Goal: Task Accomplishment & Management: Use online tool/utility

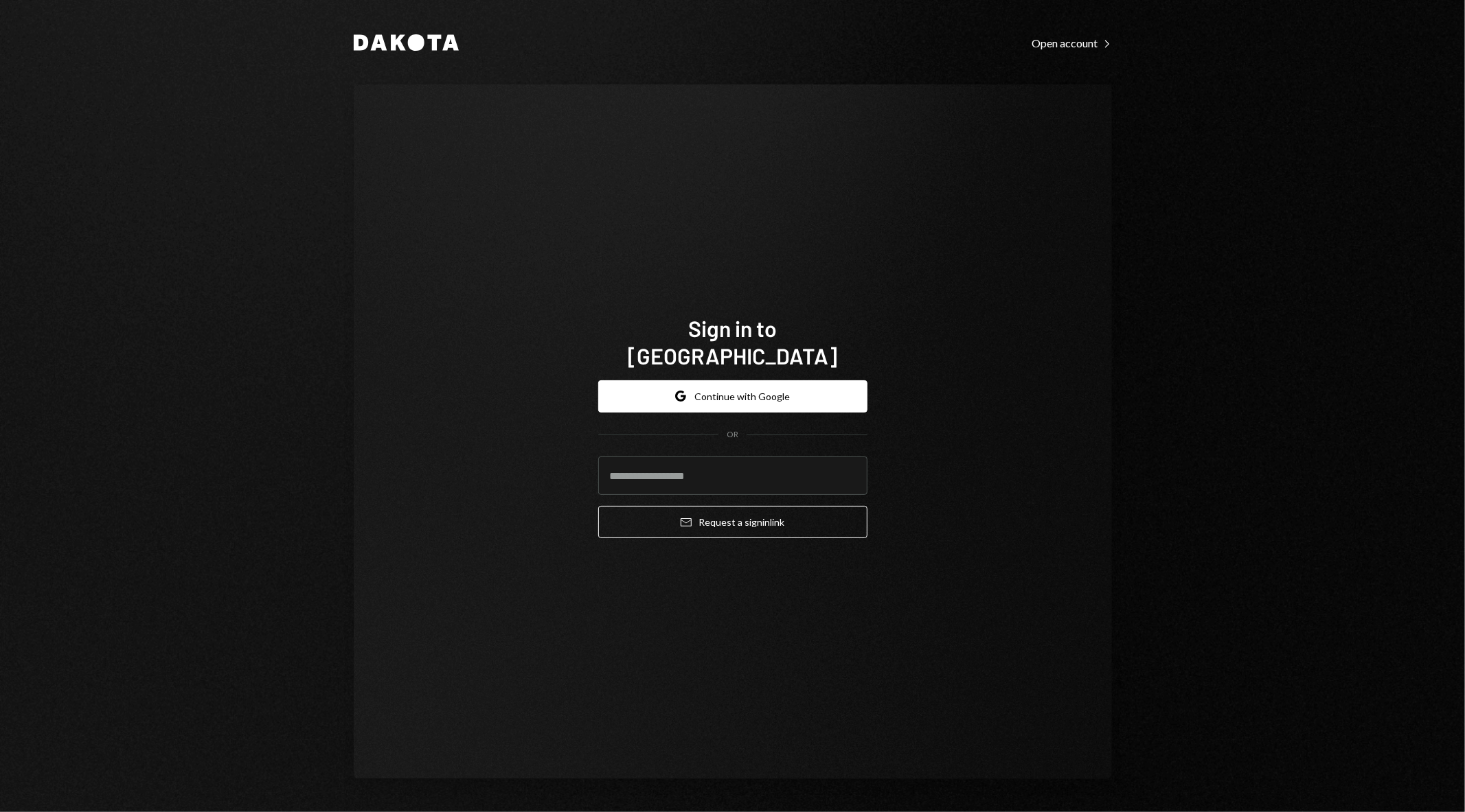
click at [522, 386] on div "Sign in to [GEOGRAPHIC_DATA] Google Continue with Google OR Email Request a sig…" at bounding box center [732, 431] width 758 height 694
click at [682, 381] on button "Google Continue with Google" at bounding box center [732, 396] width 269 height 32
click at [787, 459] on input "email" at bounding box center [732, 476] width 269 height 39
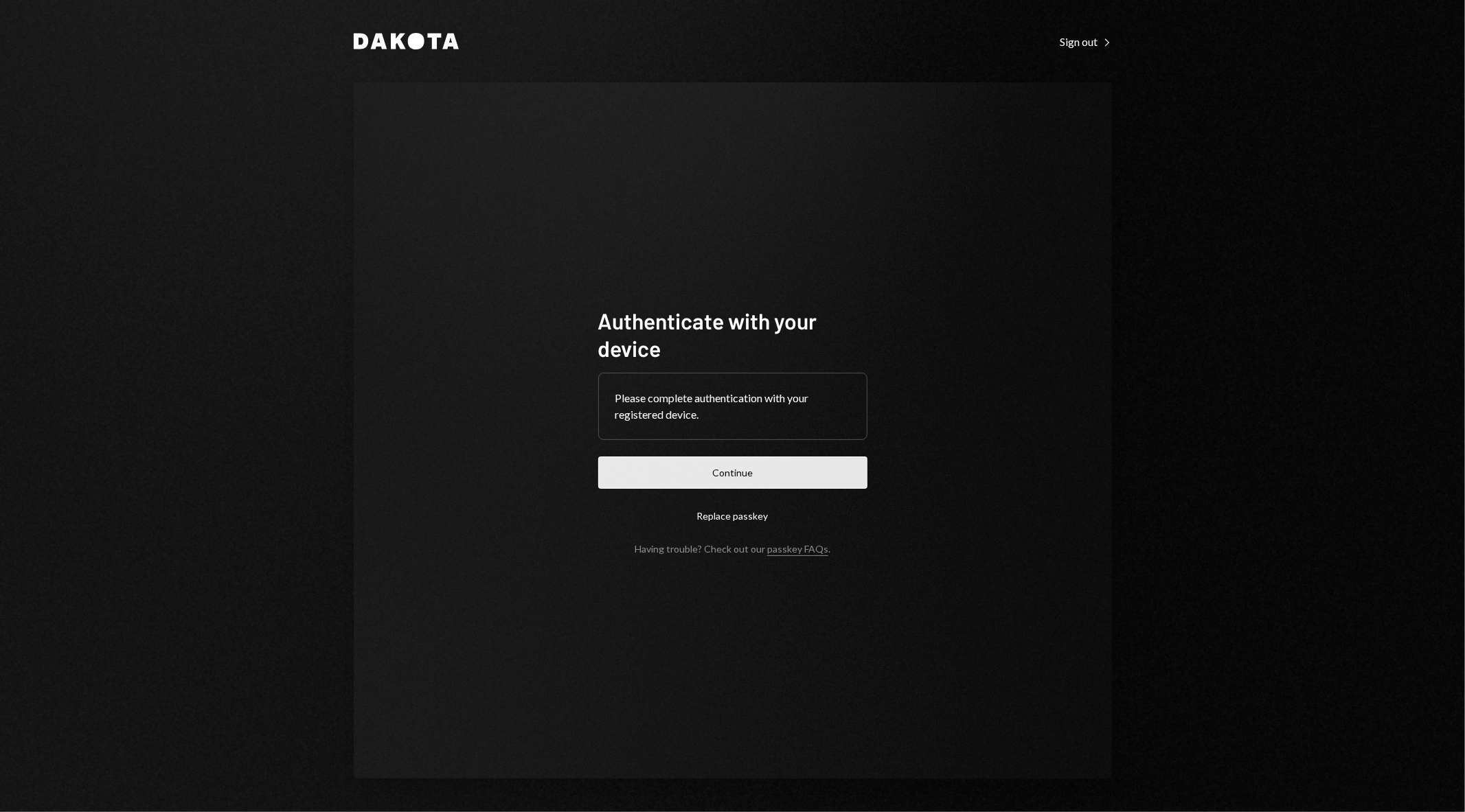
click at [838, 482] on button "Continue" at bounding box center [732, 473] width 269 height 32
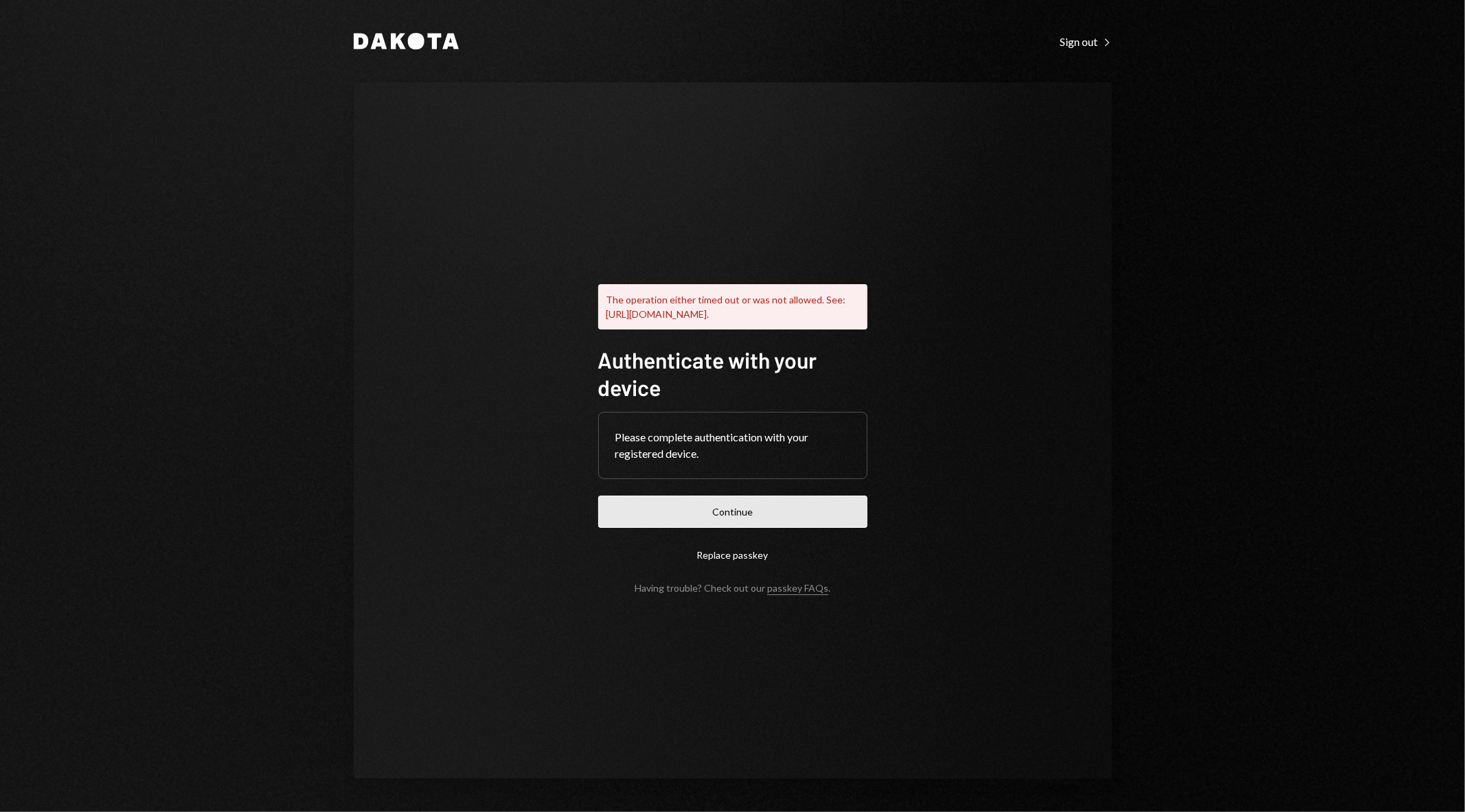
click at [752, 517] on button "Continue" at bounding box center [732, 511] width 269 height 32
click at [777, 519] on button "Continue" at bounding box center [732, 511] width 269 height 32
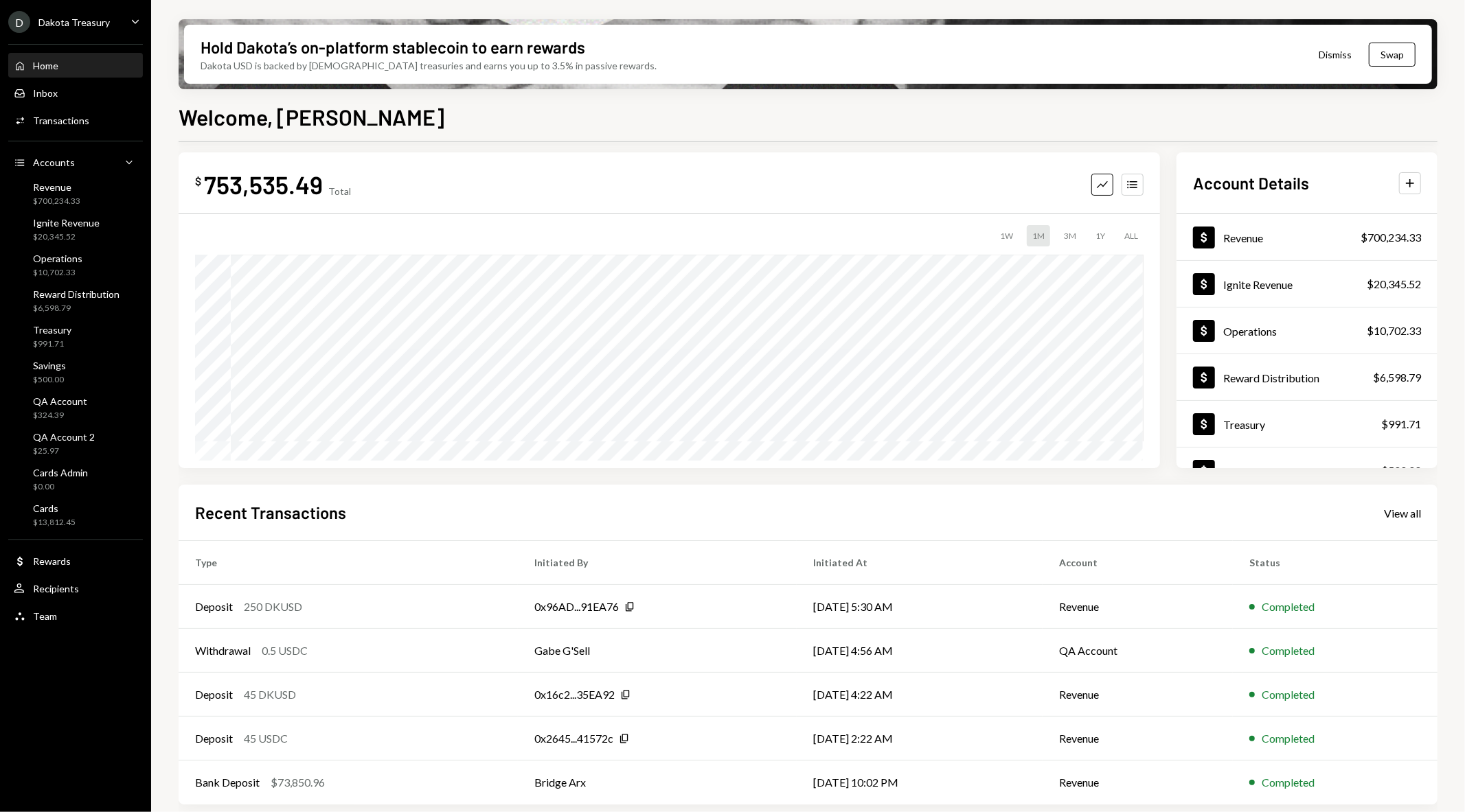
scroll to position [15, 0]
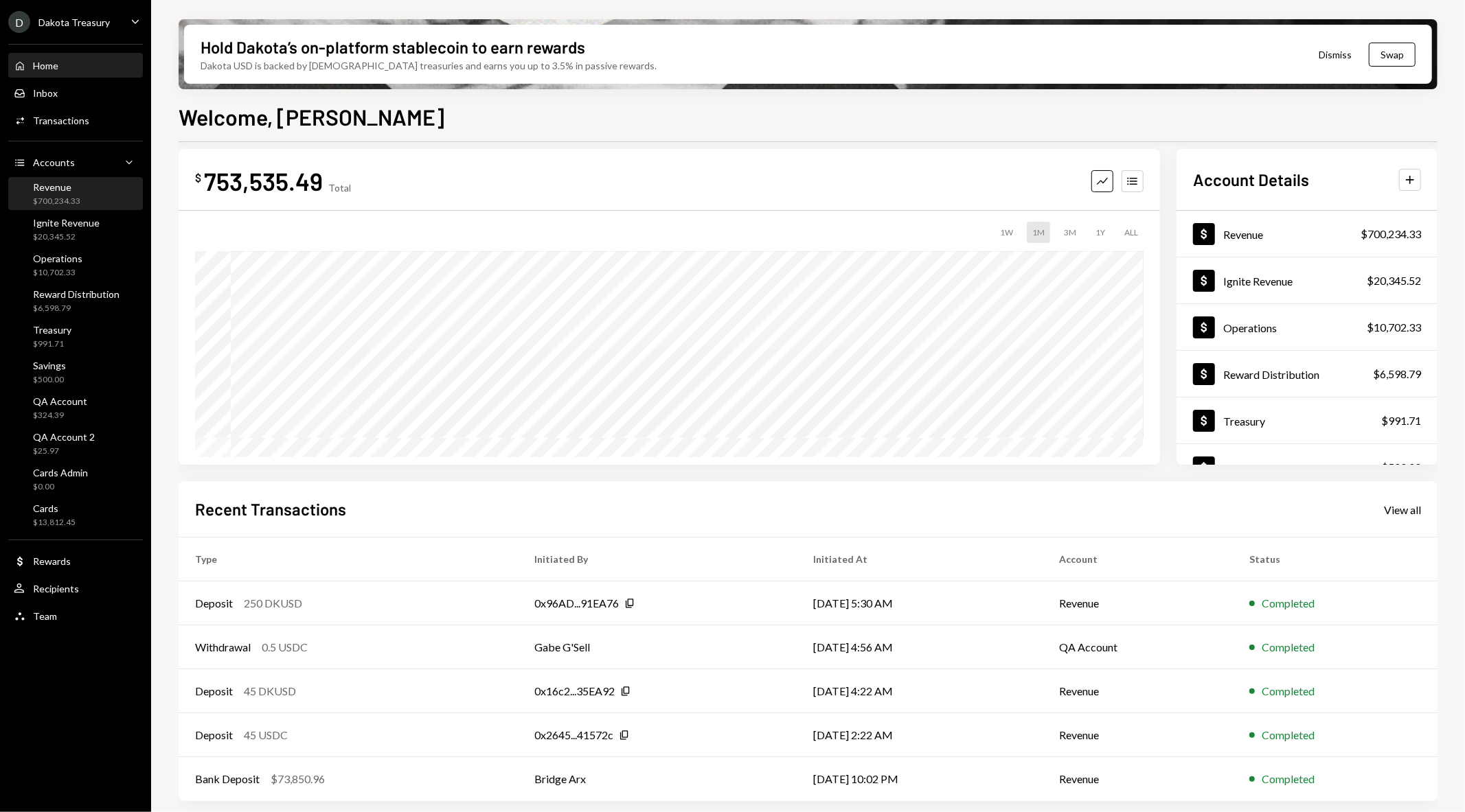
click at [46, 186] on div "Revenue" at bounding box center [57, 187] width 47 height 11
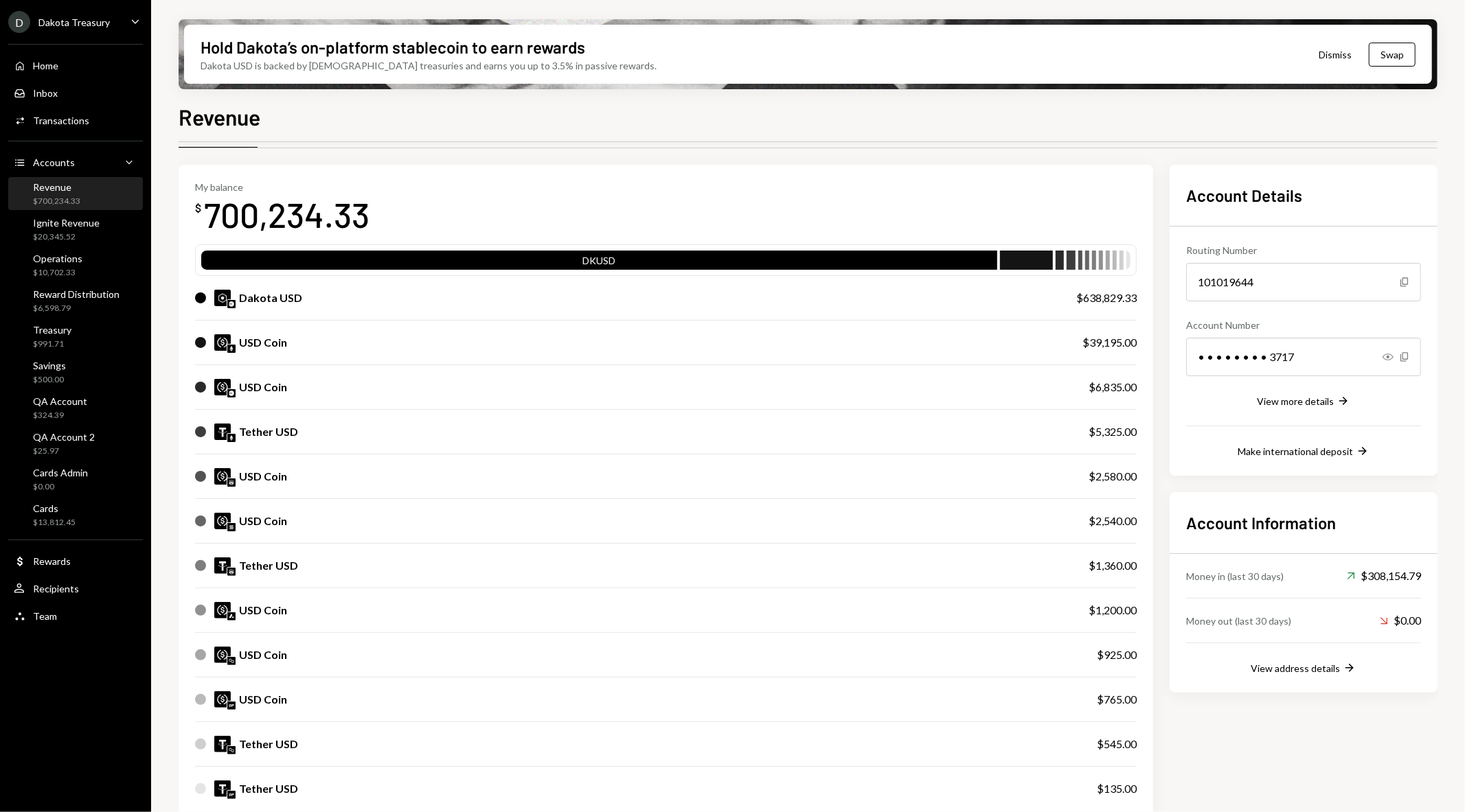
scroll to position [76, 0]
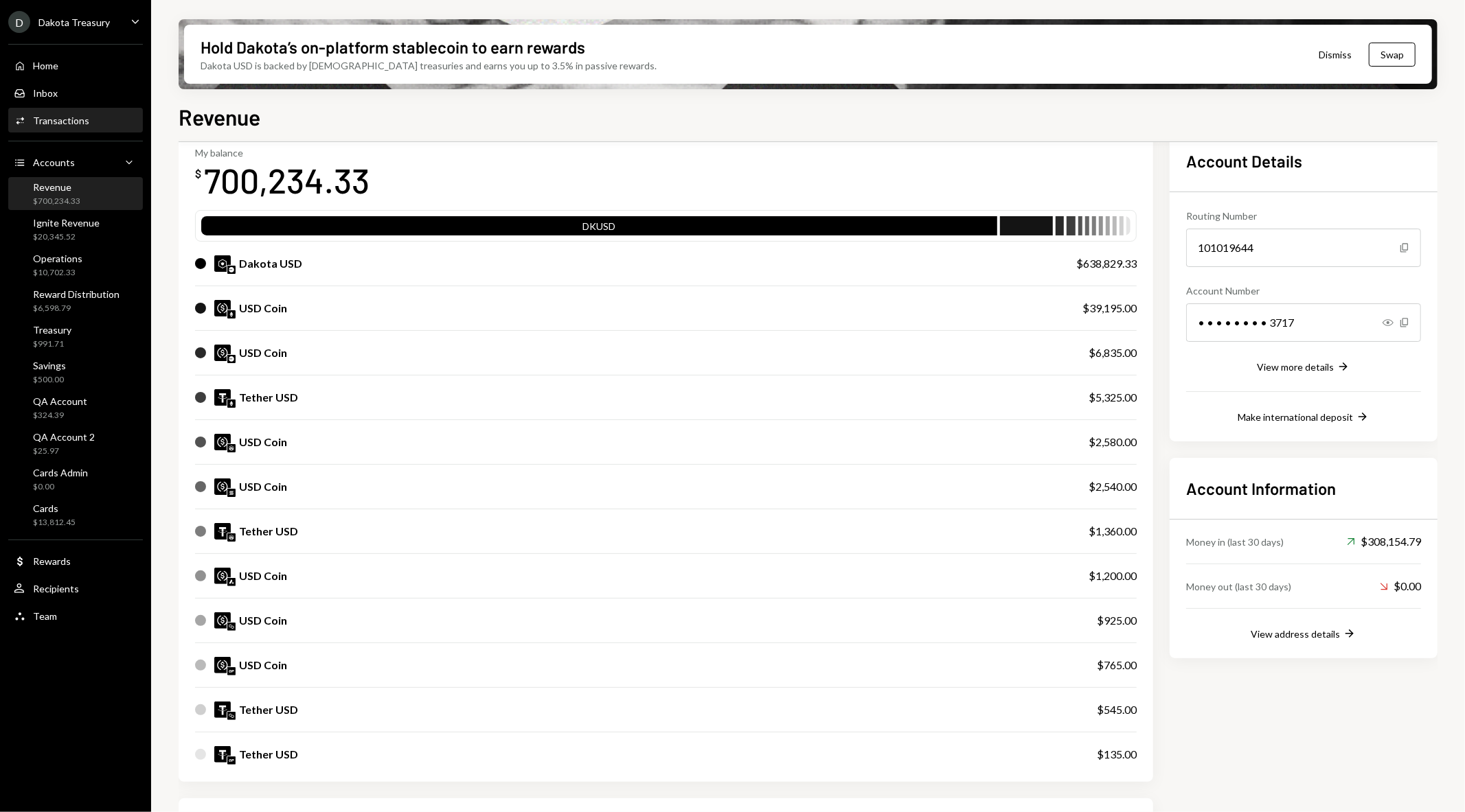
click at [71, 119] on div "Transactions" at bounding box center [61, 120] width 56 height 11
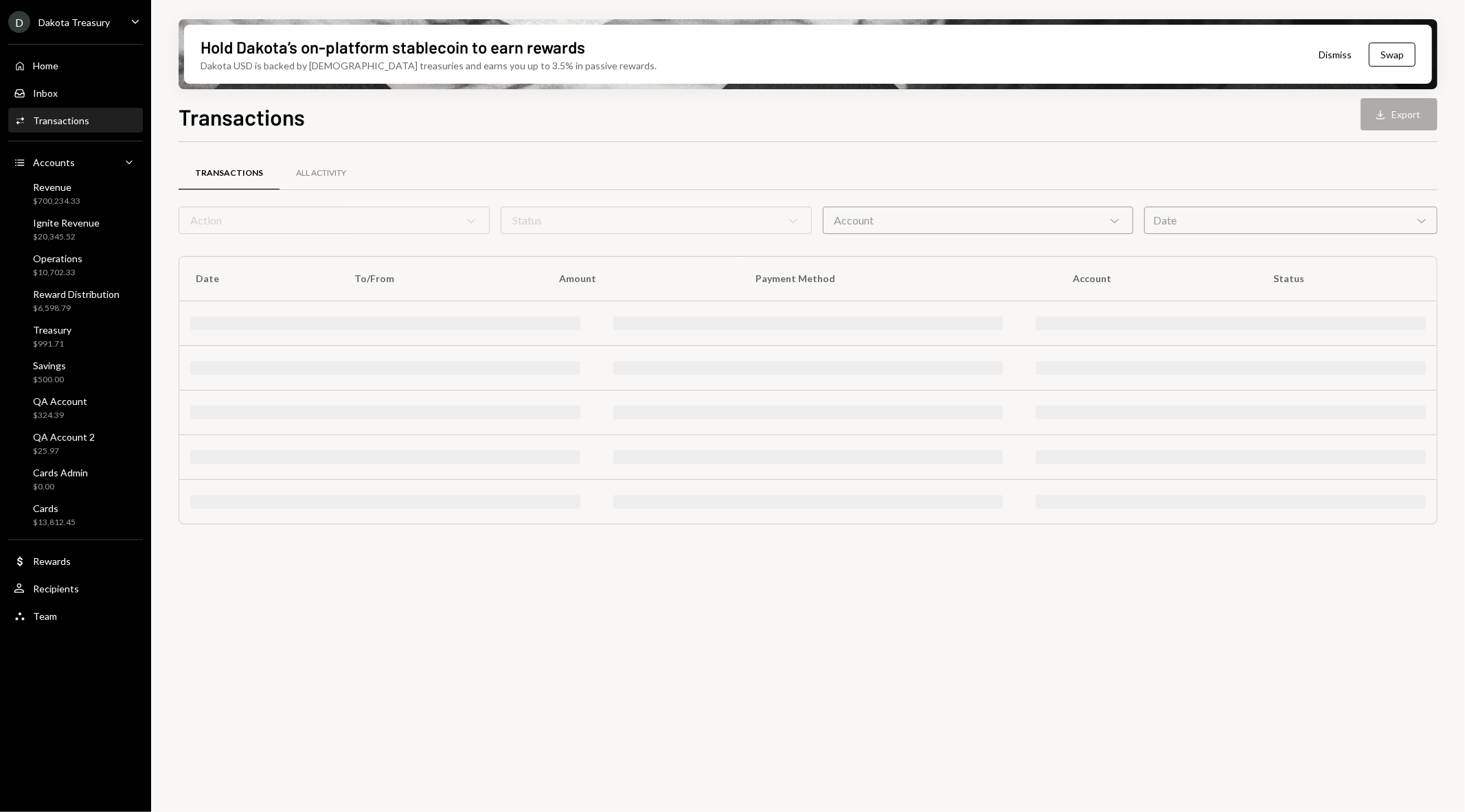
click at [1025, 223] on div "Account Chevron Down" at bounding box center [978, 220] width 311 height 27
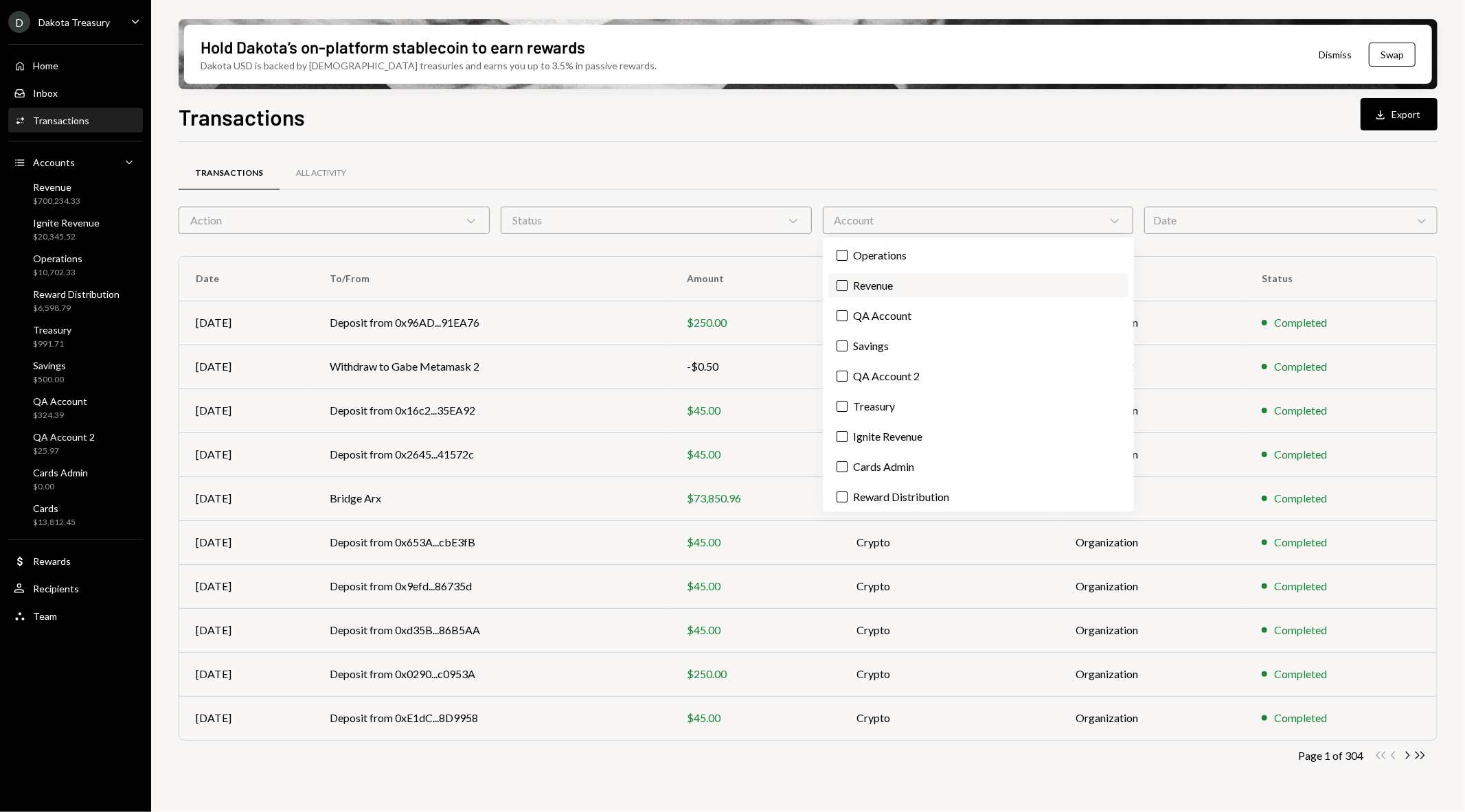
click at [981, 284] on label "Revenue" at bounding box center [978, 286] width 300 height 25
click at [847, 284] on button "Revenue" at bounding box center [842, 285] width 11 height 11
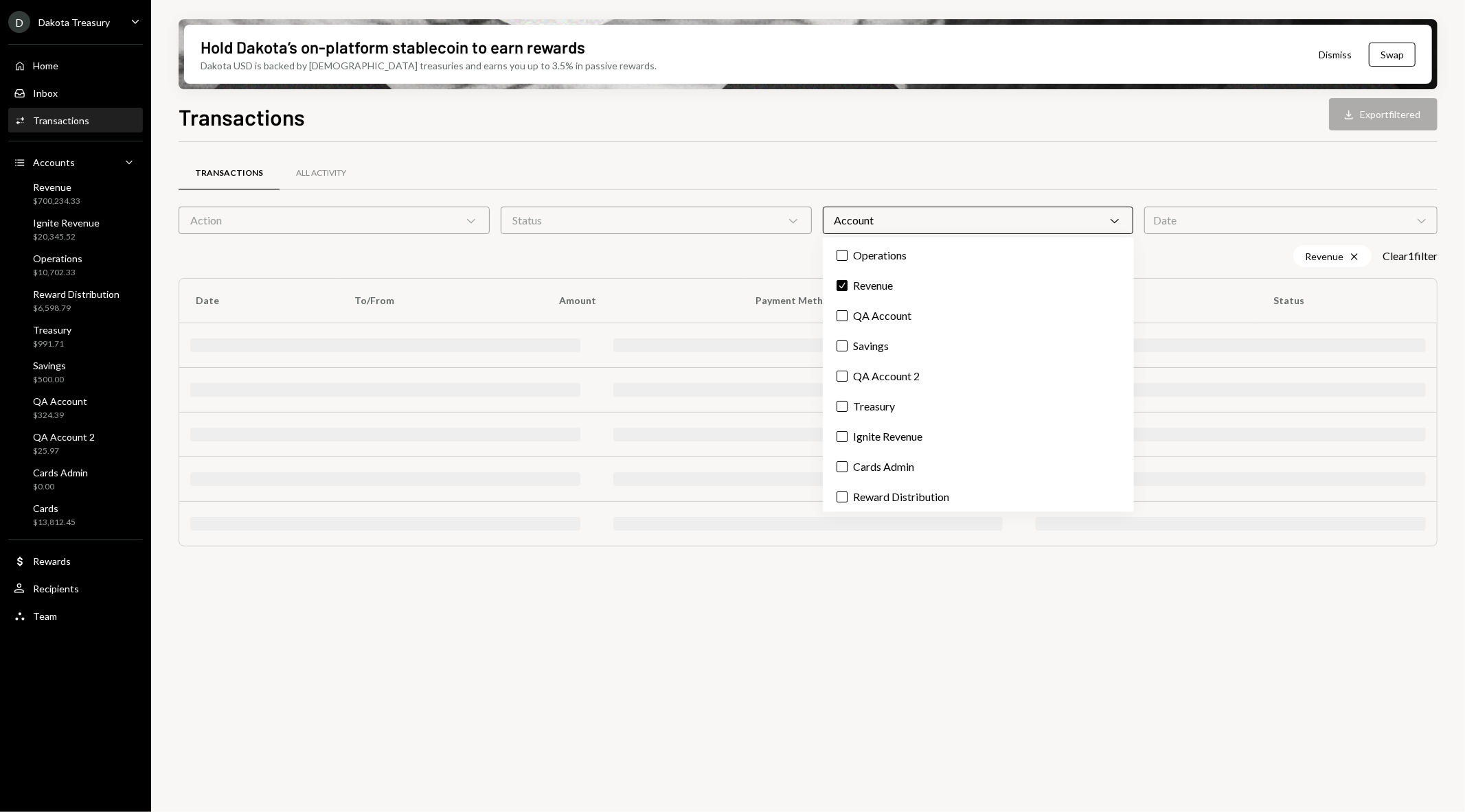
click at [970, 156] on div "Transactions All Activity" at bounding box center [808, 174] width 1259 height 35
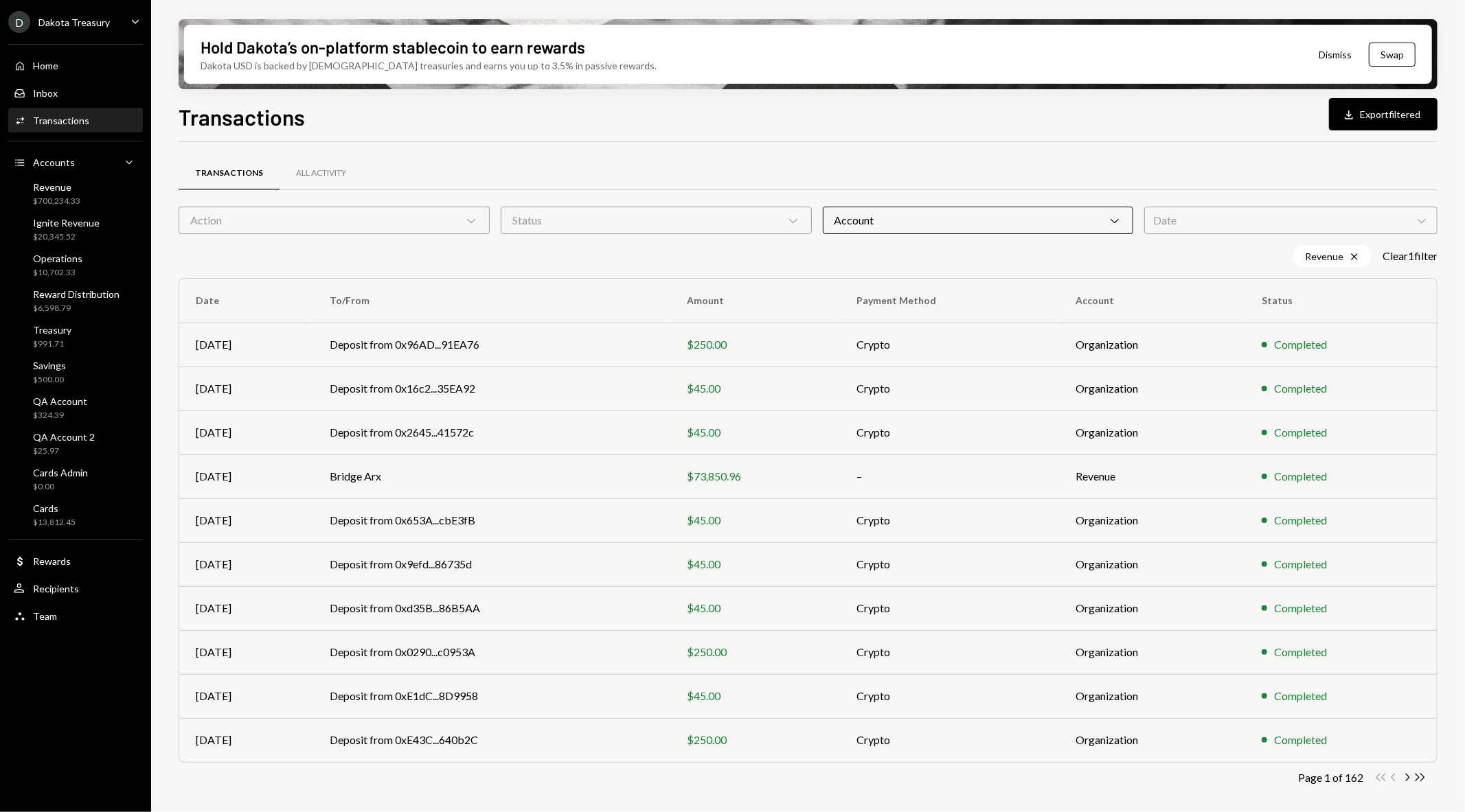
click at [1246, 223] on div "Date Chevron Down" at bounding box center [1291, 220] width 293 height 27
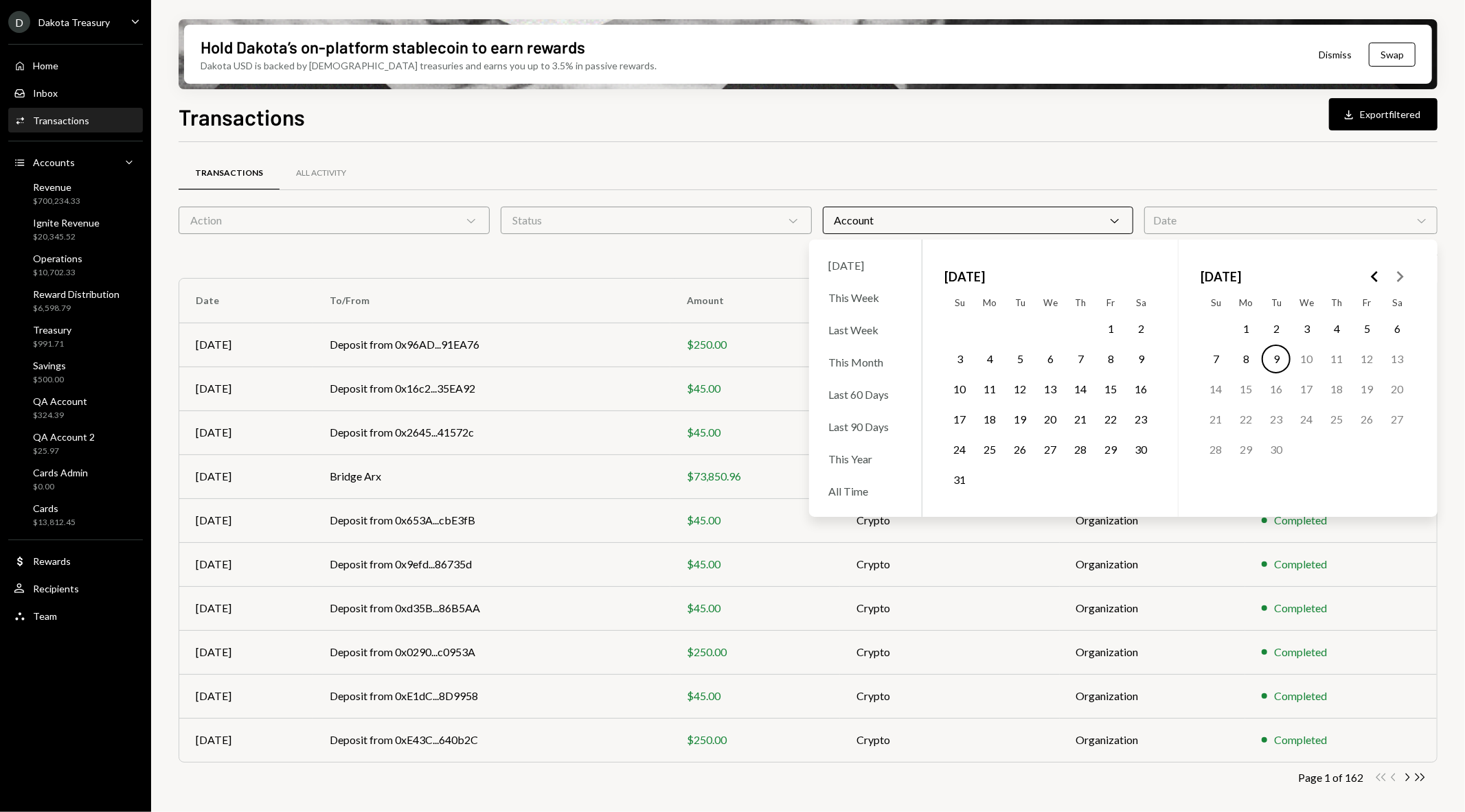
click at [1242, 328] on button "1" at bounding box center [1246, 329] width 29 height 29
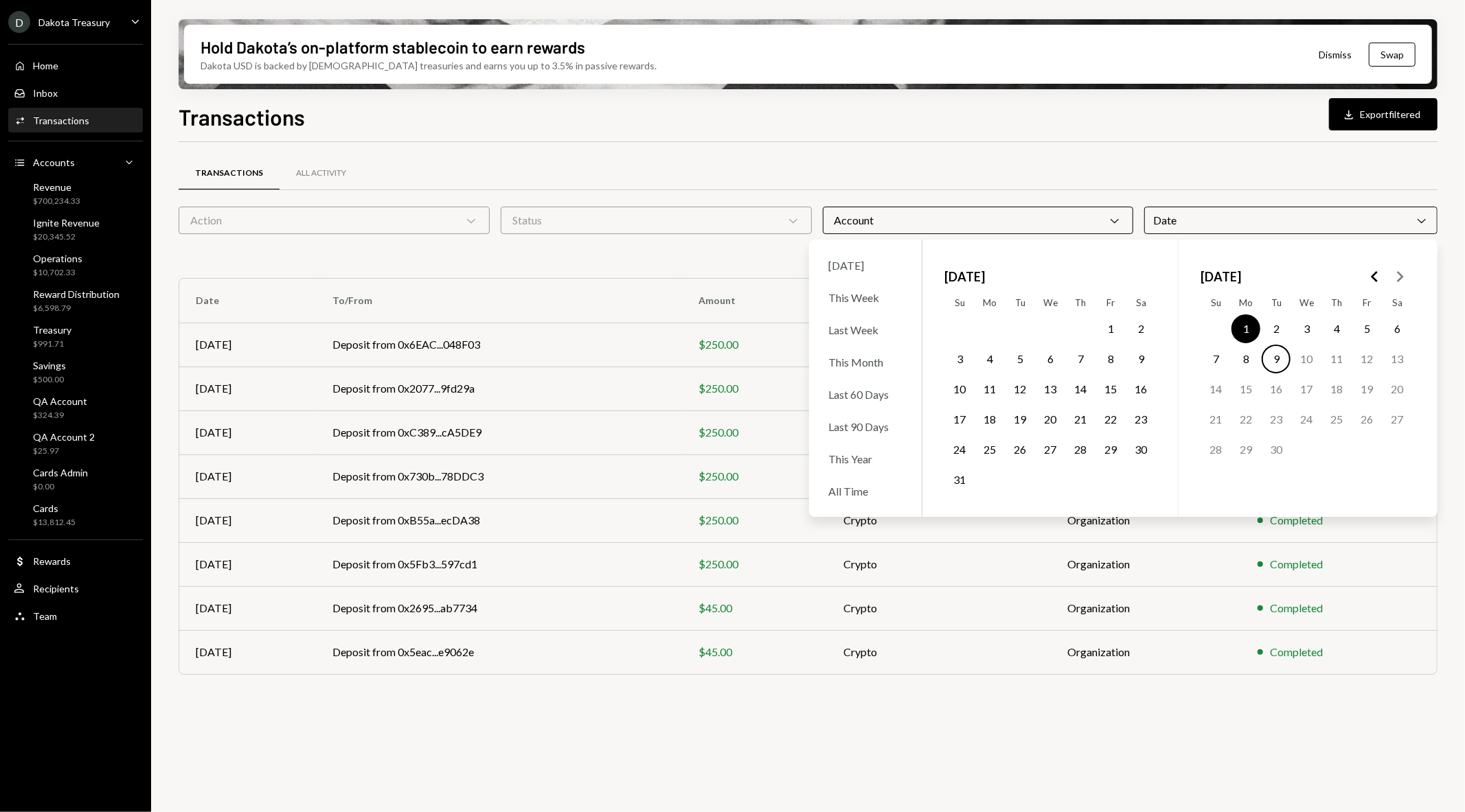
click at [1272, 356] on button "9" at bounding box center [1276, 359] width 29 height 29
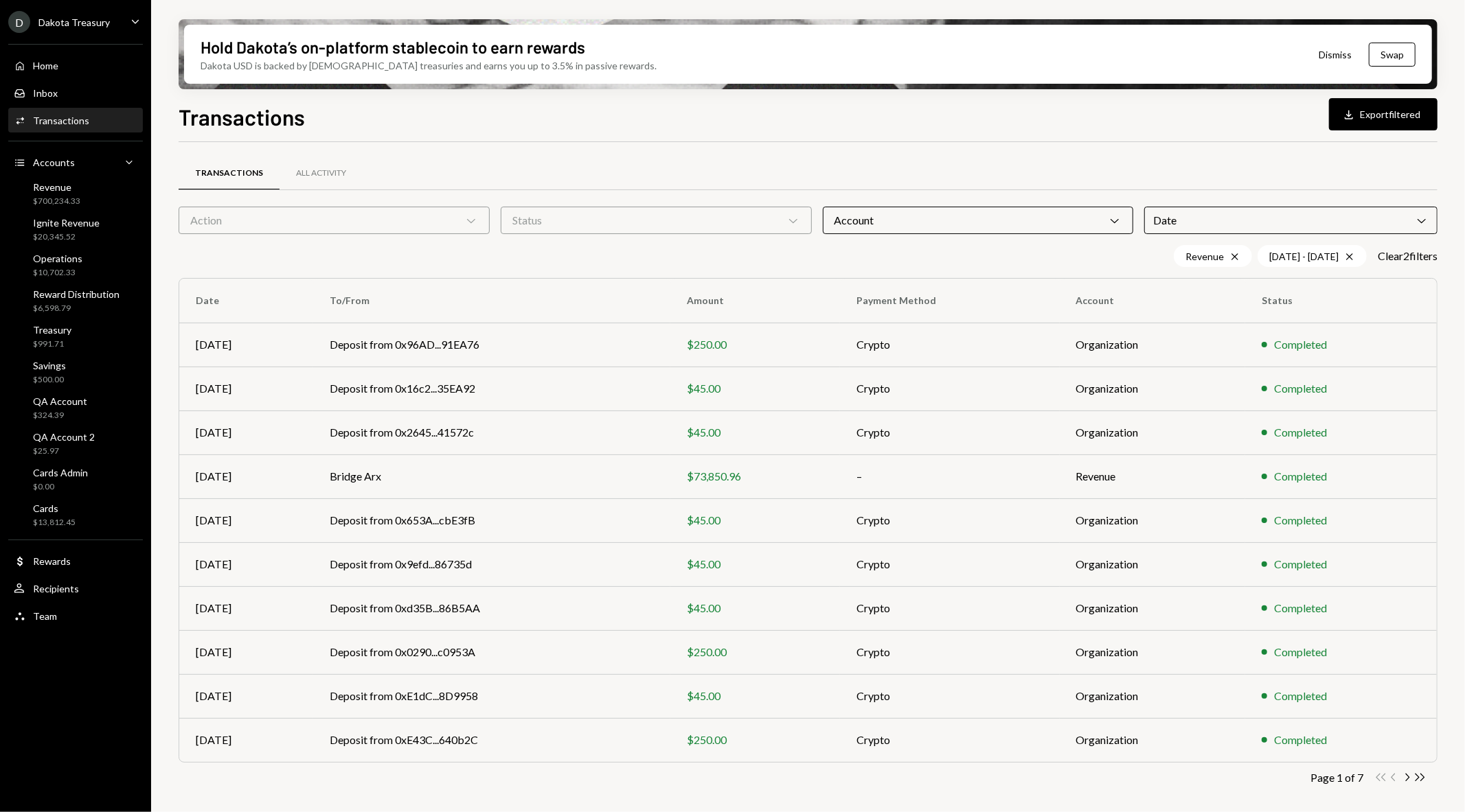
click at [784, 156] on div "Transactions All Activity" at bounding box center [808, 174] width 1259 height 35
click at [328, 179] on div "All Activity" at bounding box center [320, 173] width 50 height 11
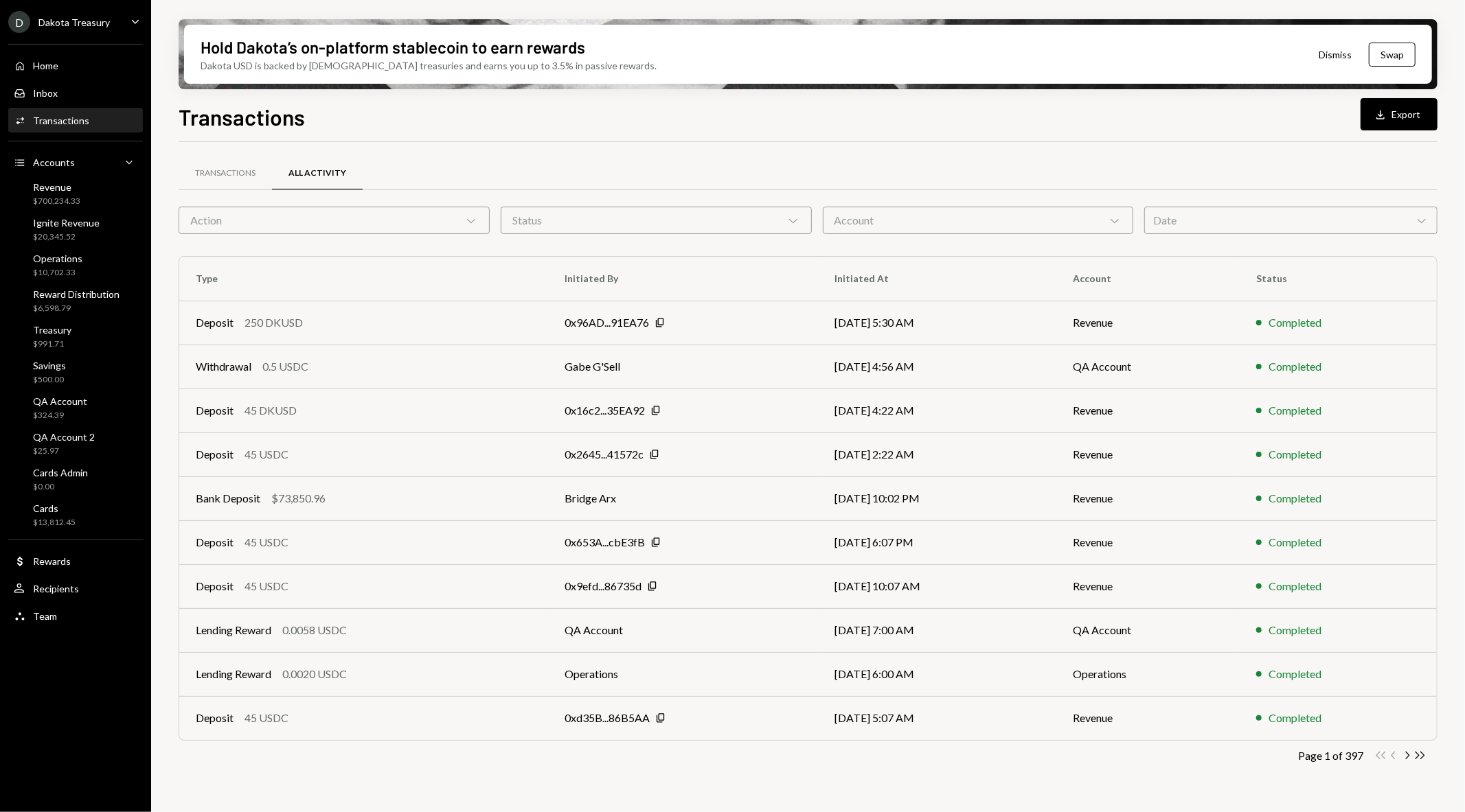
click at [1029, 236] on div "Transactions All Activity Action Chevron Down Status Chevron Down Account Chevr…" at bounding box center [808, 481] width 1259 height 634
click at [1032, 223] on div "Account Chevron Down" at bounding box center [978, 220] width 311 height 27
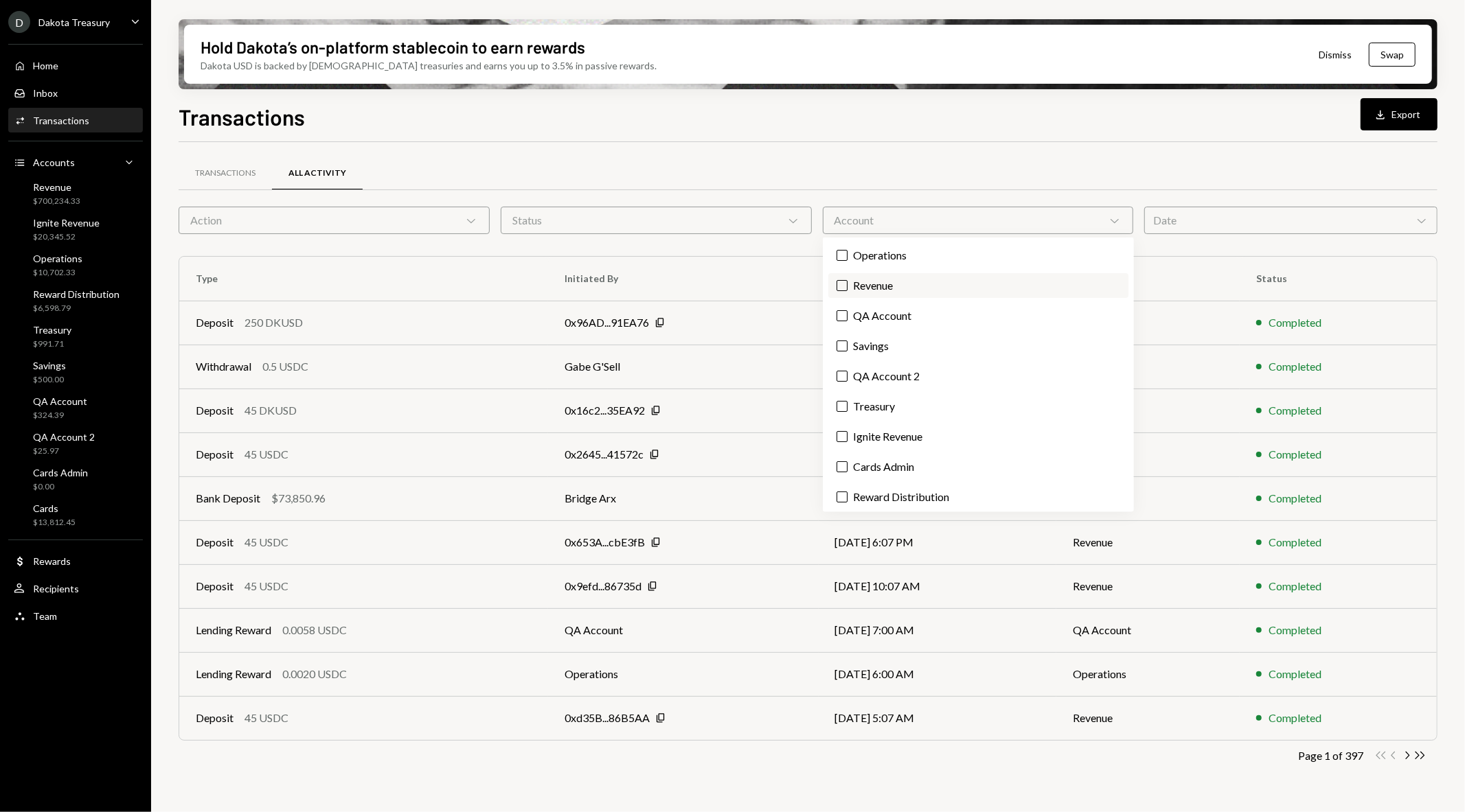
click at [957, 290] on label "Revenue" at bounding box center [978, 286] width 300 height 25
click at [847, 290] on button "Revenue" at bounding box center [842, 285] width 11 height 11
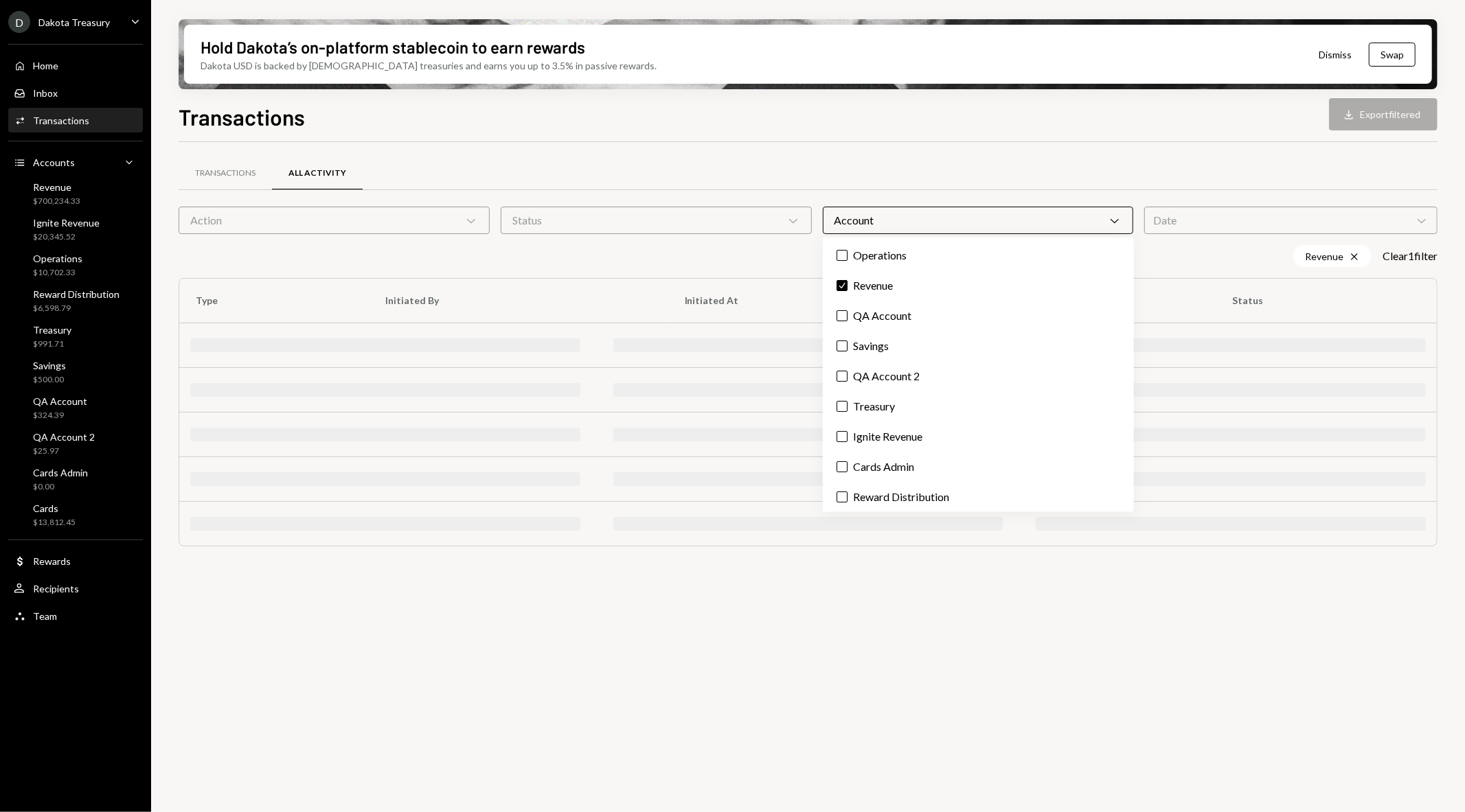
click at [742, 125] on div "Transactions Download Export filtered" at bounding box center [808, 115] width 1259 height 30
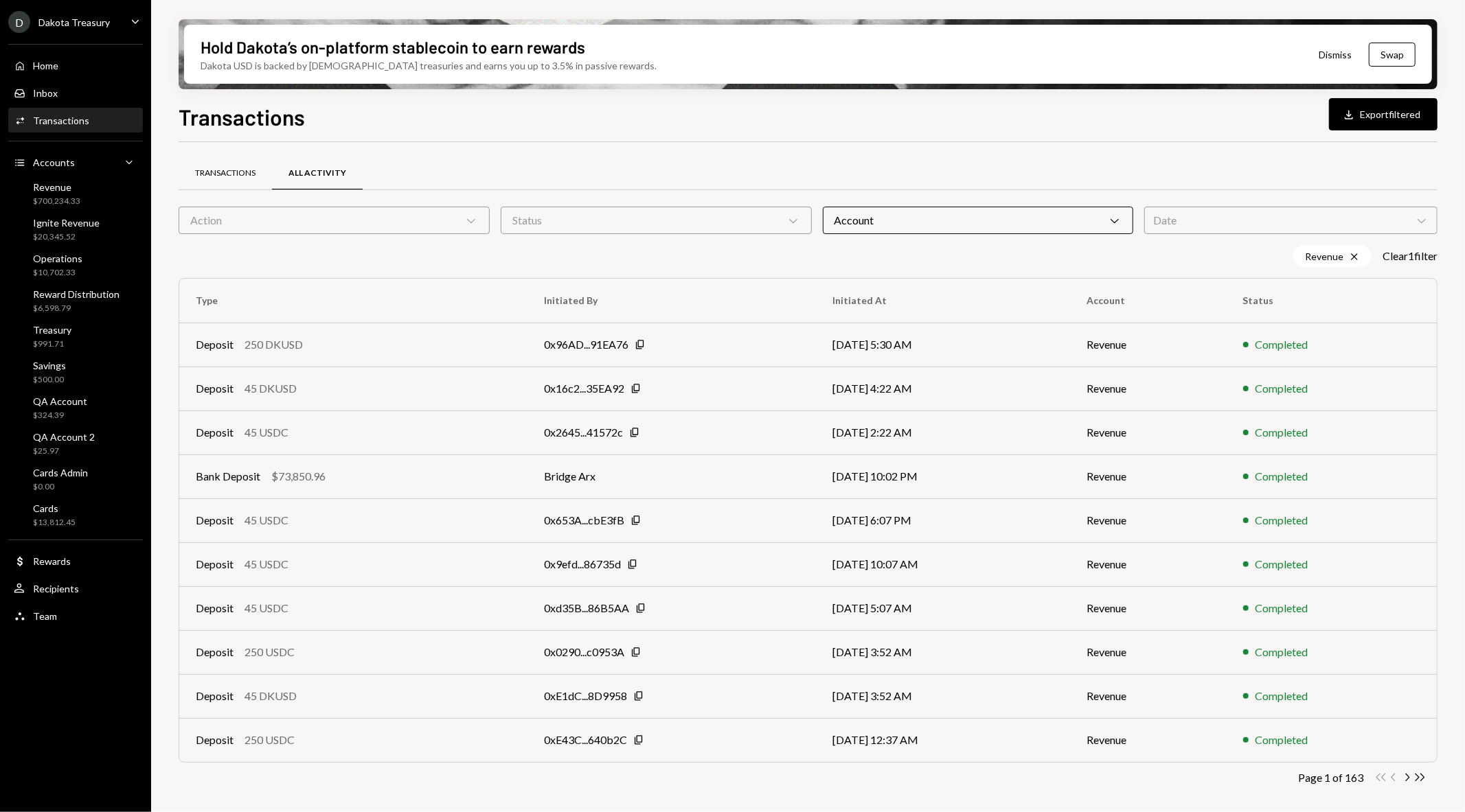
click at [210, 166] on div "Transactions" at bounding box center [225, 174] width 93 height 33
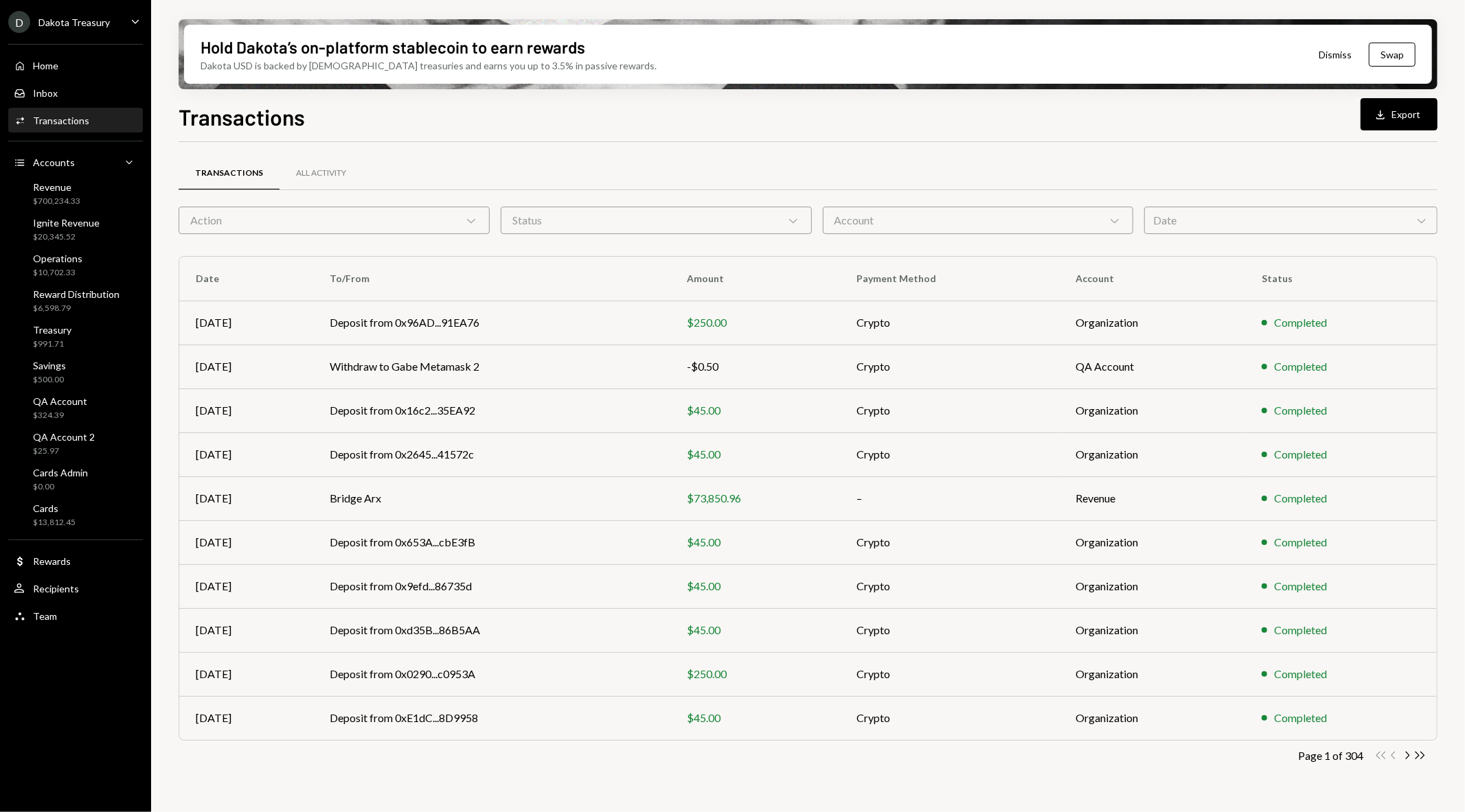
click at [902, 229] on div "Account Chevron Down" at bounding box center [978, 220] width 311 height 27
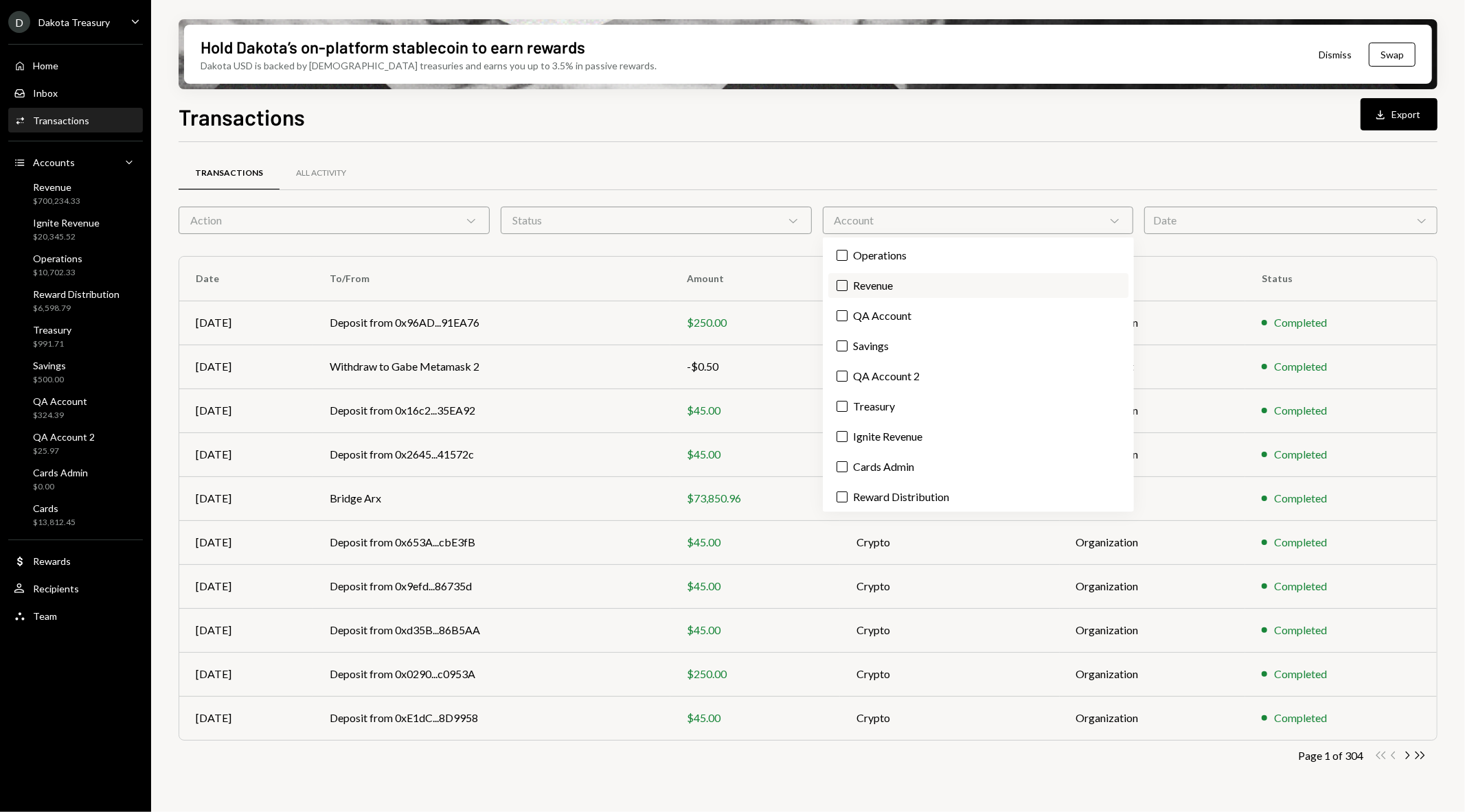
click at [931, 284] on label "Revenue" at bounding box center [978, 286] width 300 height 25
click at [847, 284] on button "Revenue" at bounding box center [842, 285] width 11 height 11
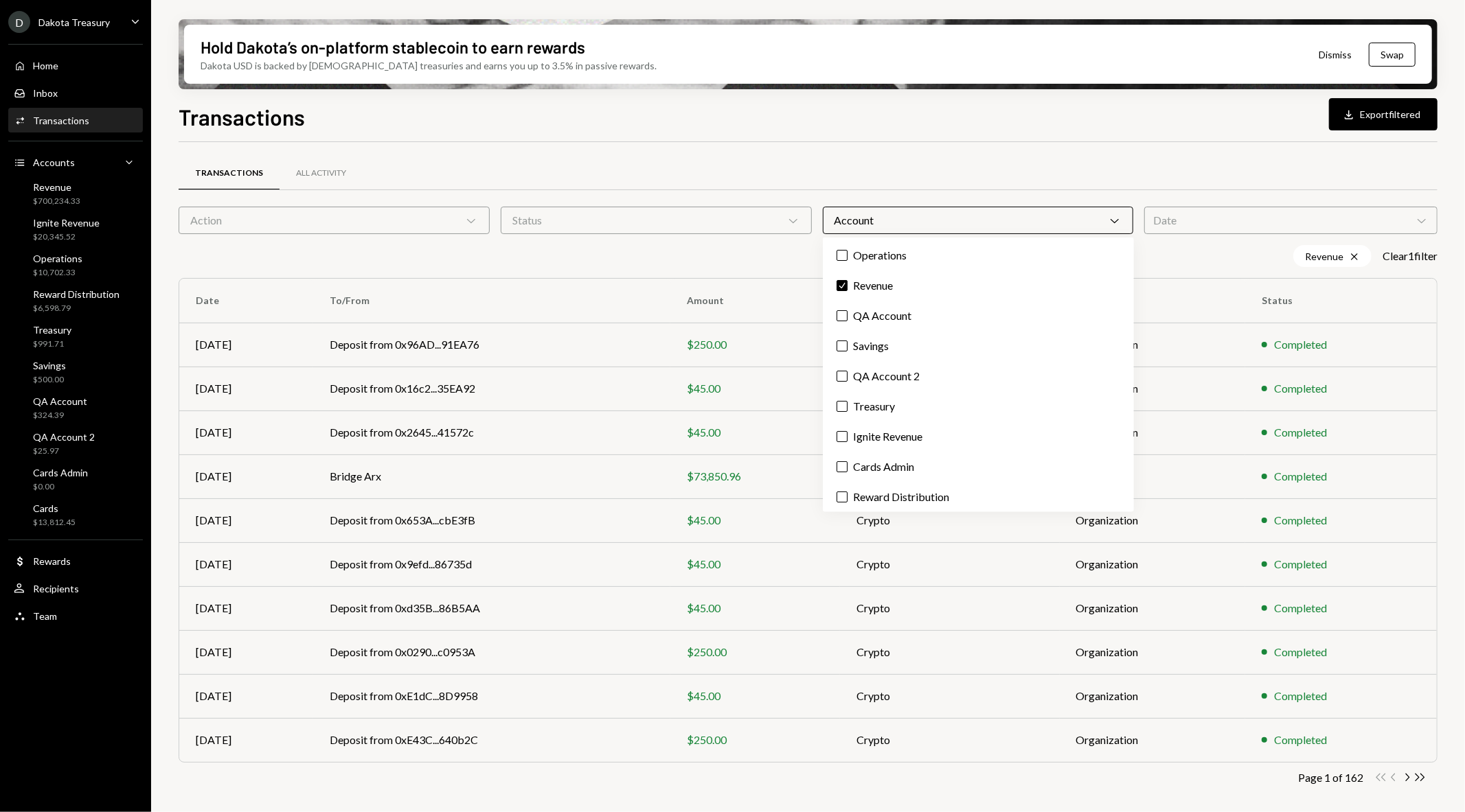
click at [958, 163] on div "Transactions All Activity" at bounding box center [808, 174] width 1259 height 35
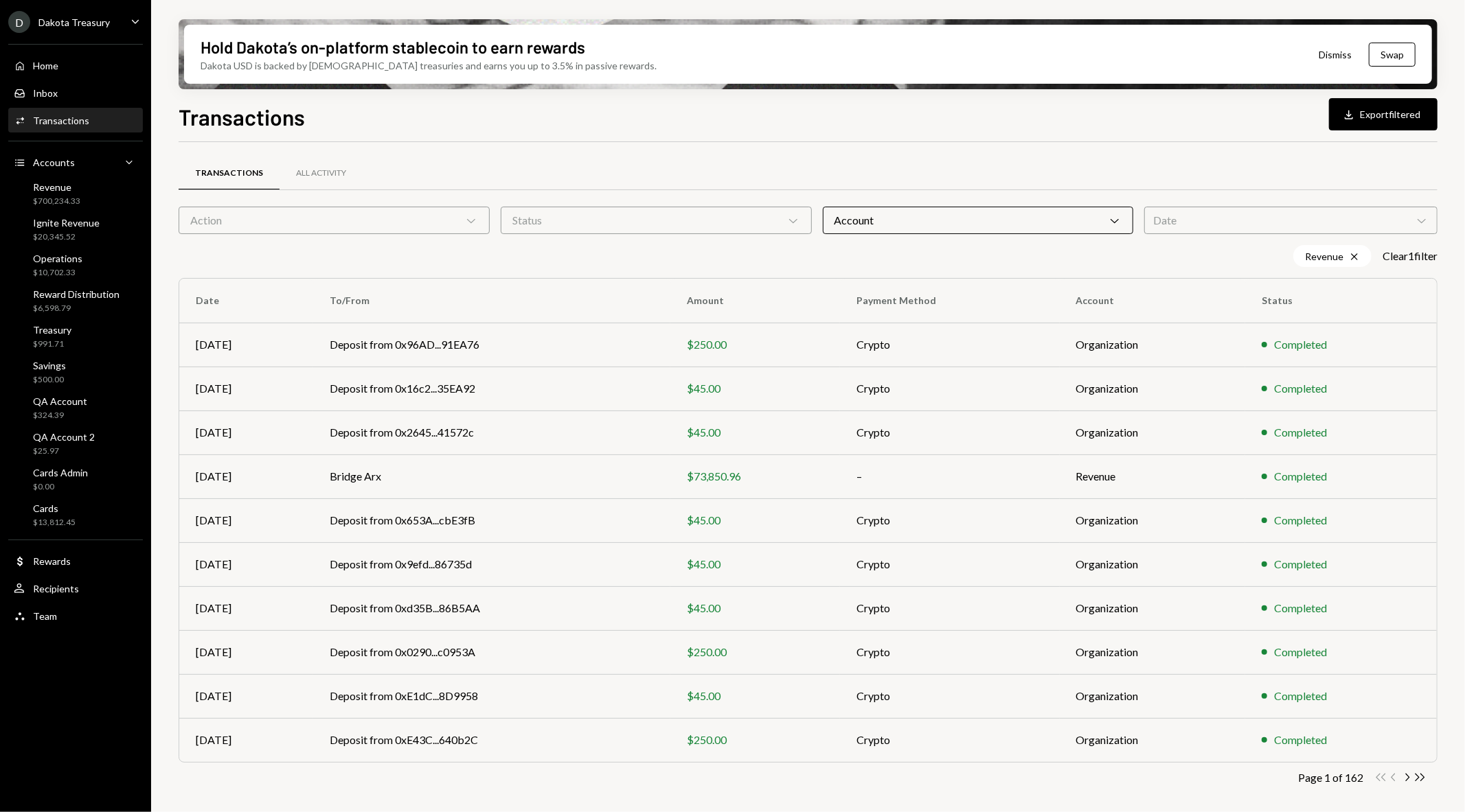
click at [1183, 215] on div "Date Chevron Down" at bounding box center [1291, 220] width 293 height 27
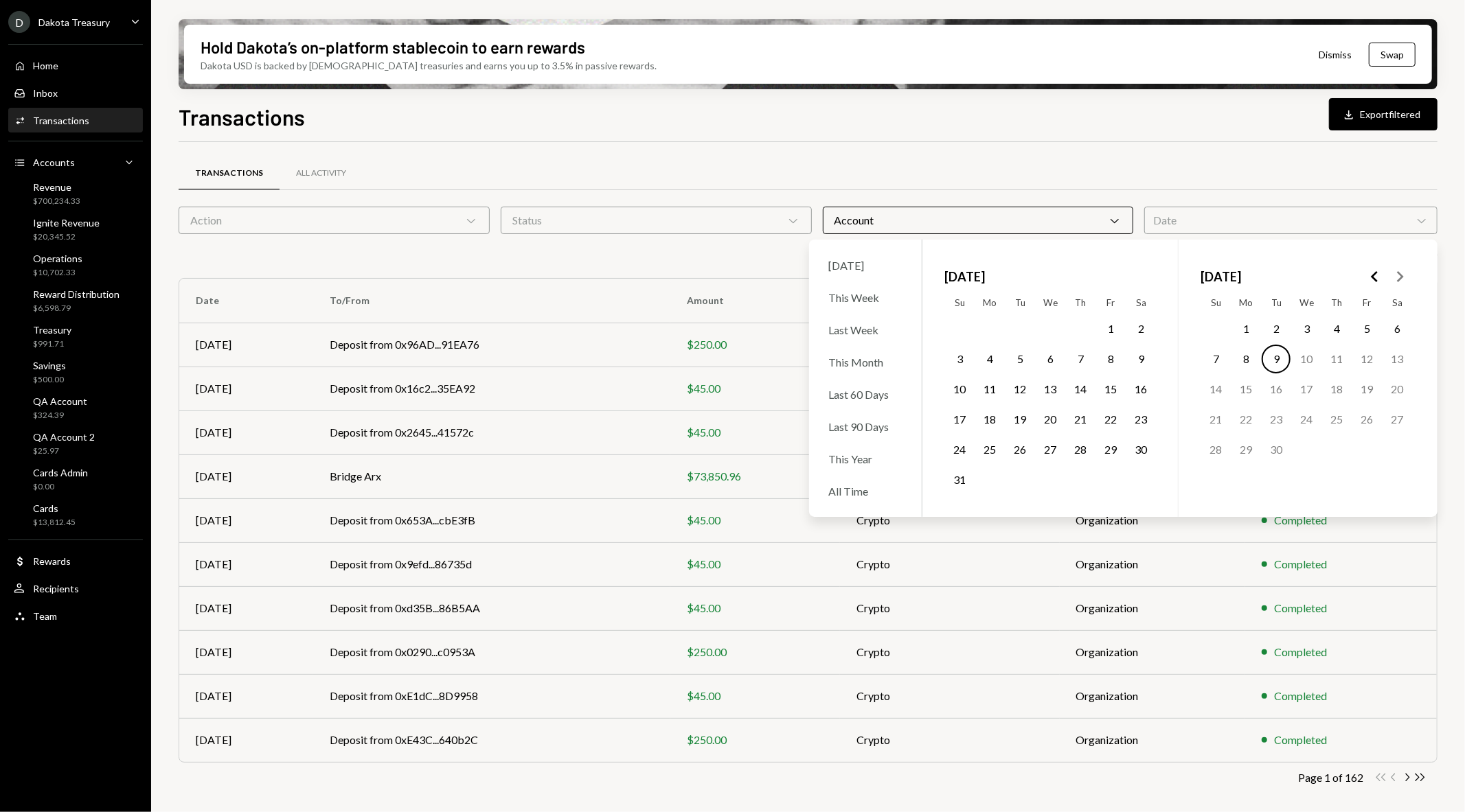
click at [1240, 319] on button "1" at bounding box center [1246, 329] width 29 height 29
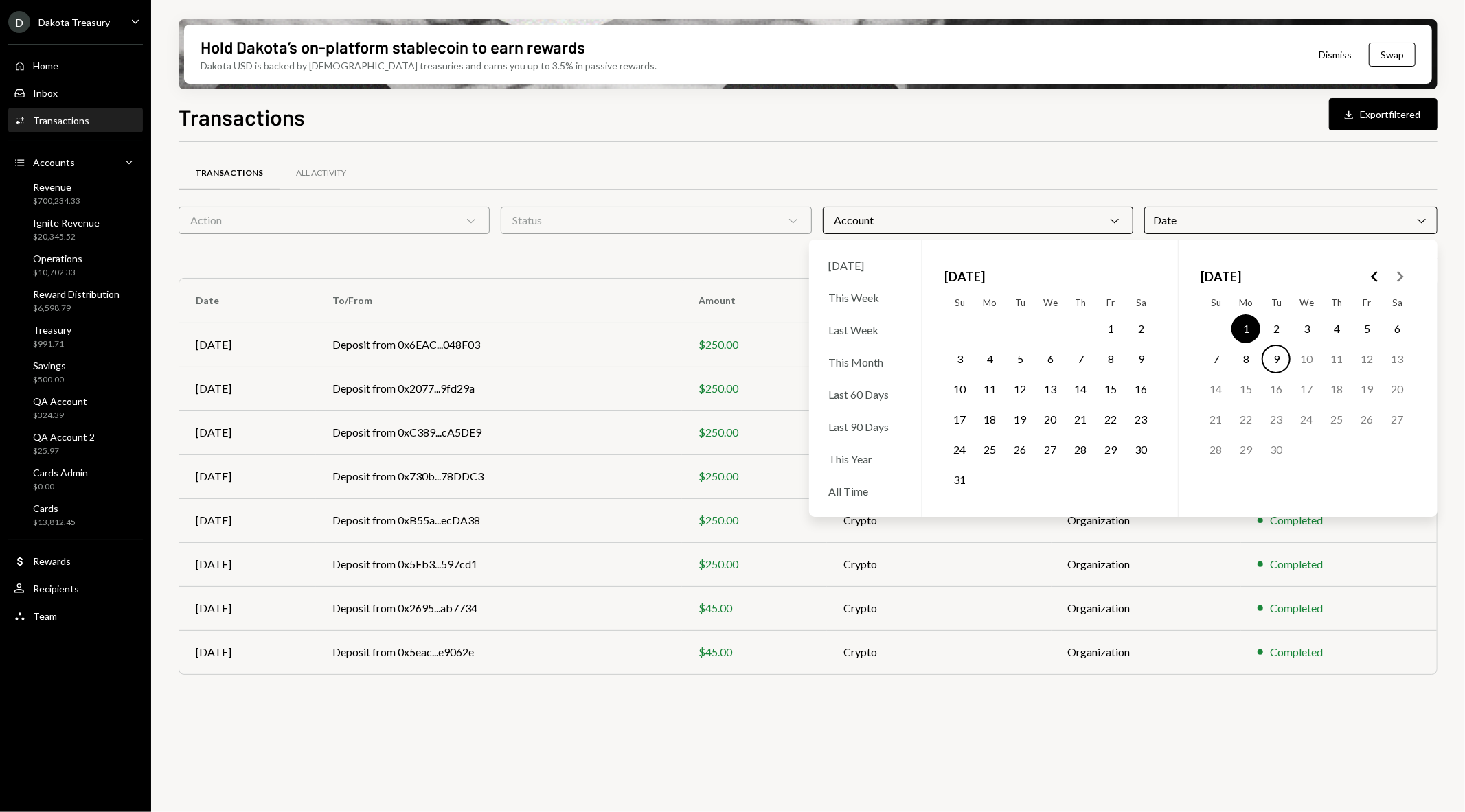
click at [1247, 358] on button "8" at bounding box center [1246, 359] width 29 height 29
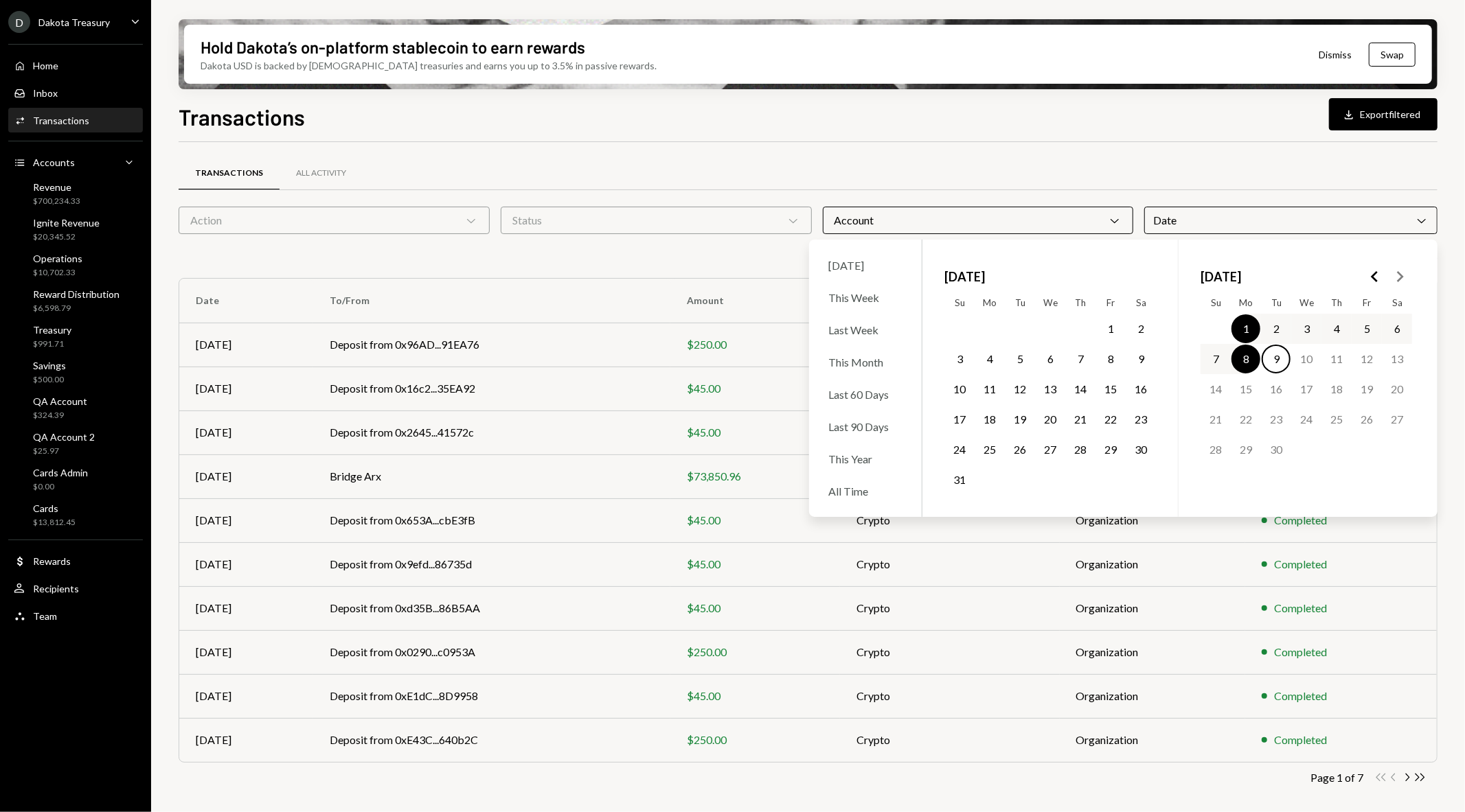
click at [1126, 134] on div "Transactions Download Export filtered Transactions All Activity Action Chevron …" at bounding box center [808, 496] width 1259 height 793
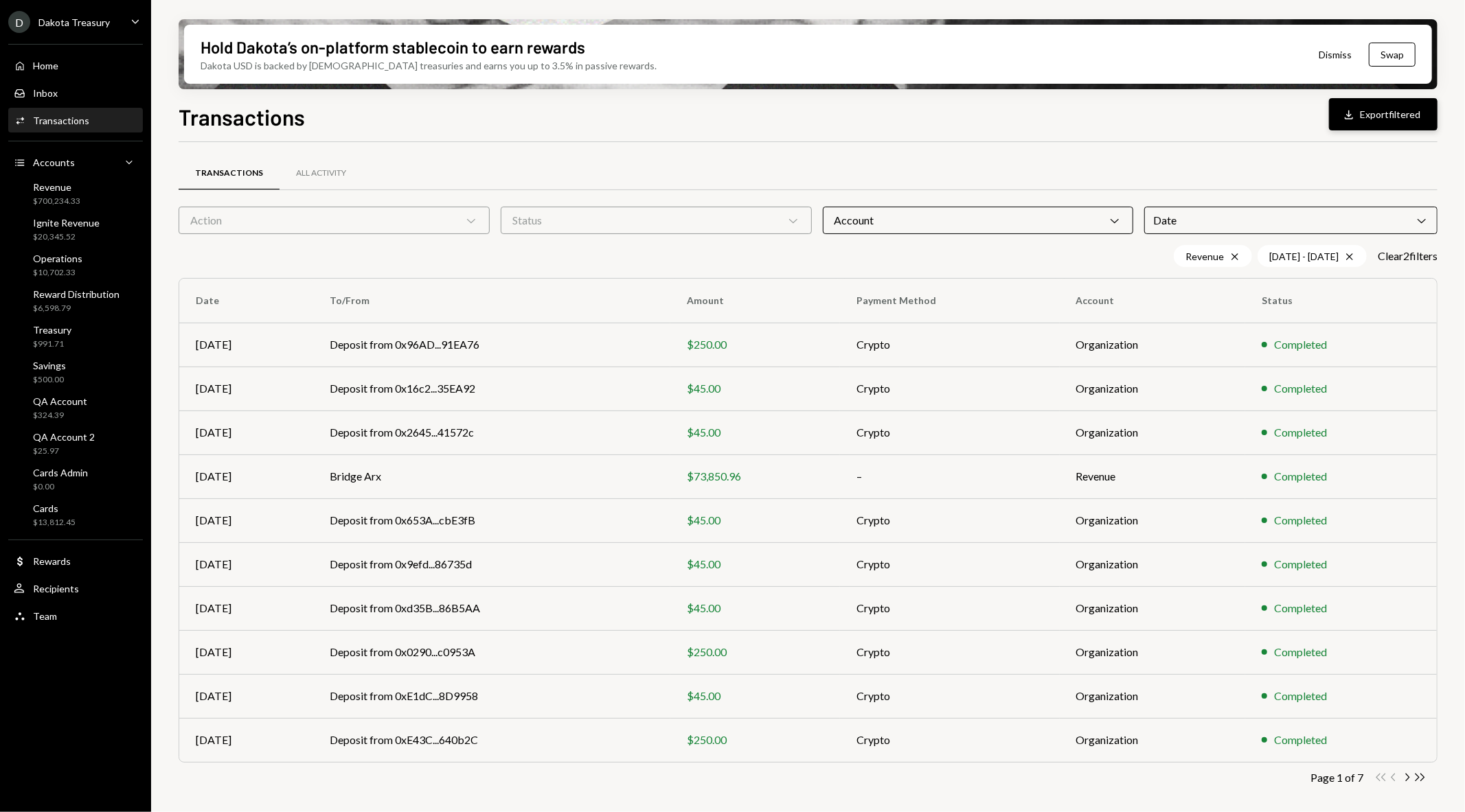
click at [1366, 100] on button "Download Export filtered" at bounding box center [1383, 114] width 109 height 32
